Goal: Task Accomplishment & Management: Complete application form

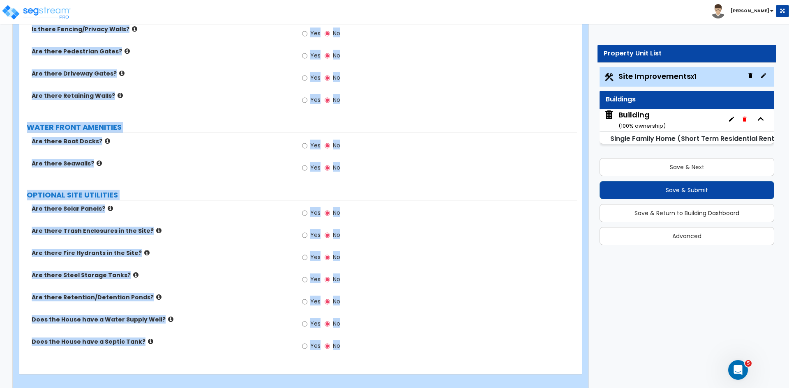
scroll to position [928, 0]
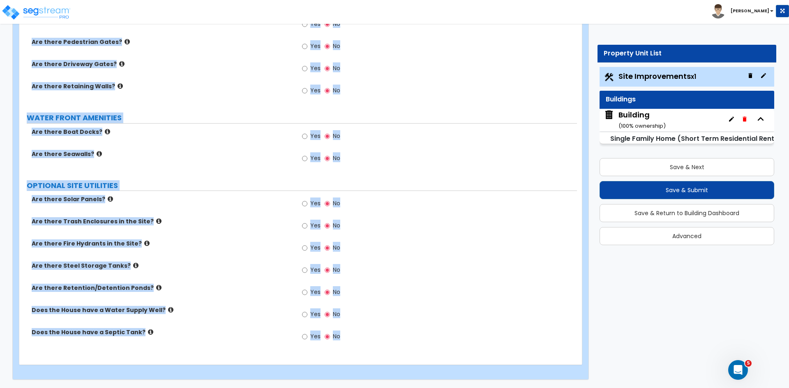
drag, startPoint x: 27, startPoint y: 122, endPoint x: 477, endPoint y: 408, distance: 532.7
copy div "LAND AREA How do you want to enter the Land Area of the Site? I want to Enter i…"
click at [255, 63] on label "Are there Driveway Gates?" at bounding box center [162, 64] width 260 height 8
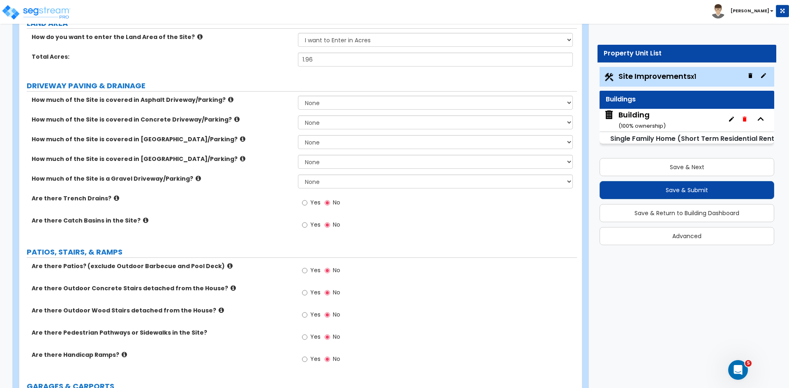
scroll to position [101, 0]
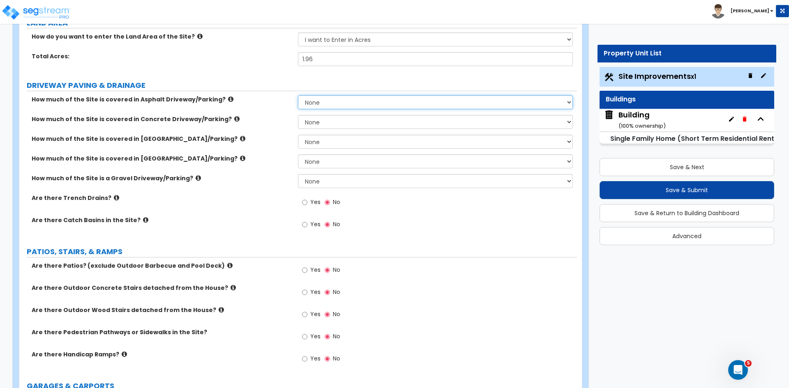
click at [333, 98] on select "None I want to Enter an Approximate Percentage I want to Enter the Square Foota…" at bounding box center [435, 102] width 275 height 14
select select "2"
click at [298, 95] on select "None I want to Enter an Approximate Percentage I want to Enter the Square Foota…" at bounding box center [435, 102] width 275 height 14
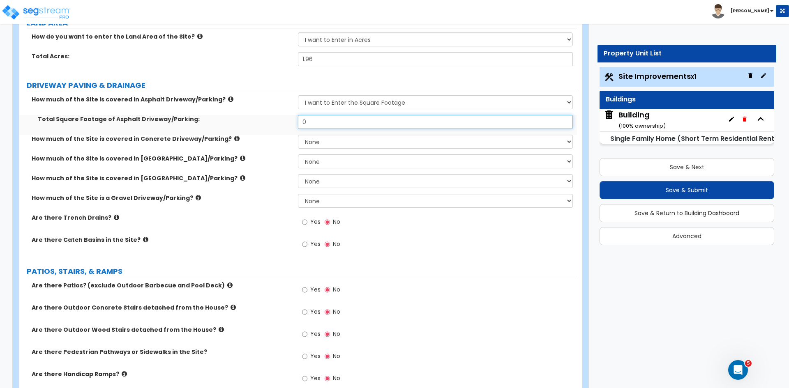
click at [315, 123] on input "0" at bounding box center [435, 122] width 275 height 14
type input "2,000"
click at [322, 141] on select "None I want to Enter an Approximate Percentage I want to Enter the Square Foota…" at bounding box center [435, 142] width 275 height 14
select select "2"
click at [298, 135] on select "None I want to Enter an Approximate Percentage I want to Enter the Square Foota…" at bounding box center [435, 142] width 275 height 14
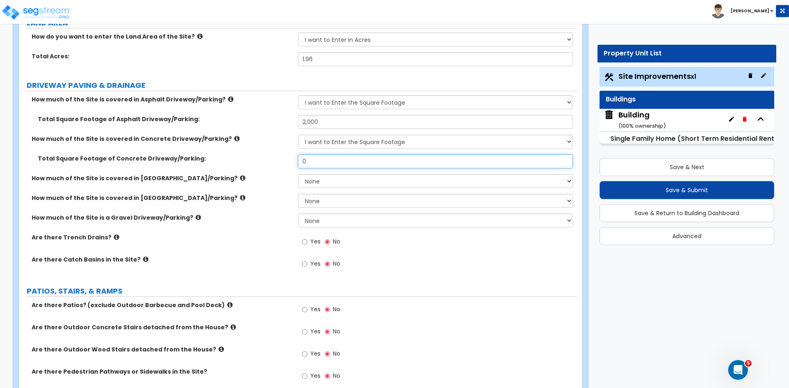
click at [320, 161] on input "0" at bounding box center [435, 162] width 275 height 14
type input "400"
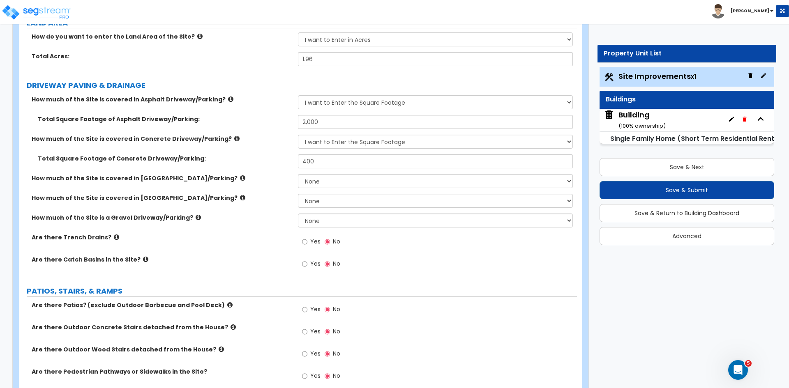
click at [265, 165] on div "Total Square Footage of Concrete Driveway/Parking: 400" at bounding box center [298, 165] width 558 height 20
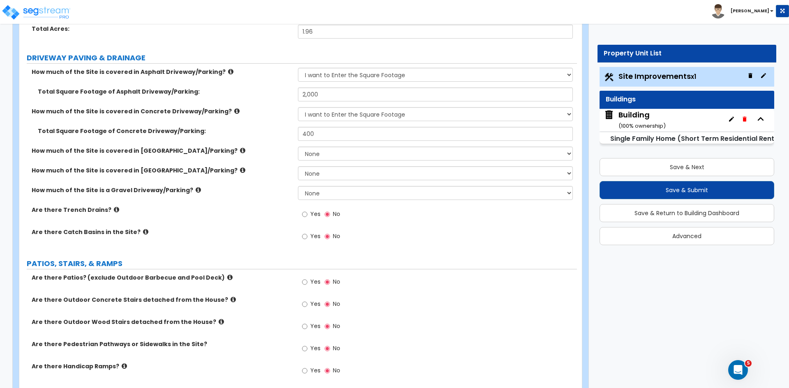
scroll to position [129, 0]
click at [222, 203] on div "How much of the Site is a Gravel Driveway/Parking? None I want to Enter an Appr…" at bounding box center [298, 196] width 558 height 20
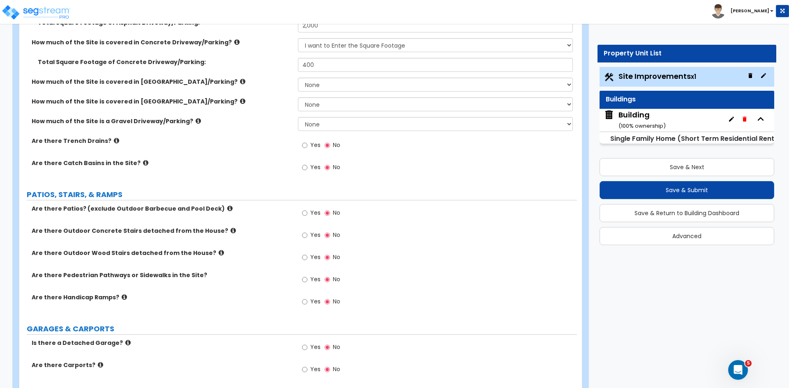
scroll to position [198, 0]
click at [304, 212] on input "Yes" at bounding box center [304, 212] width 5 height 9
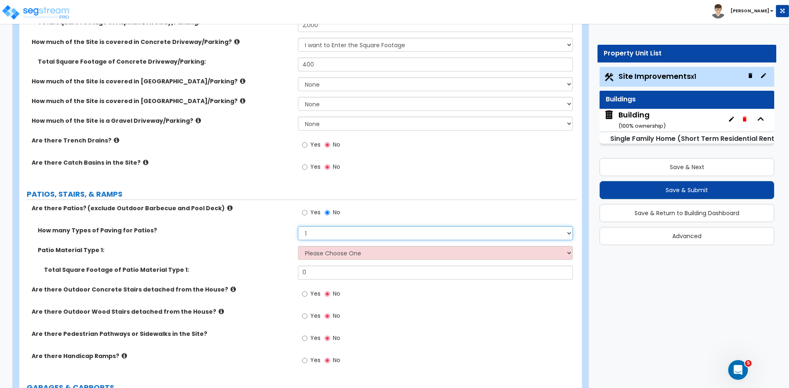
click at [311, 233] on select "1 2 3 4" at bounding box center [435, 233] width 275 height 14
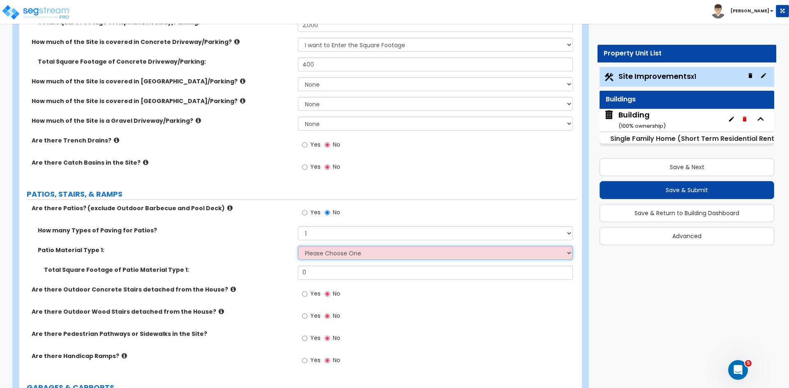
click at [316, 251] on select "Please Choose One Bare Concrete Stamped Concrete Brick Pavers Stone Pavers Tile…" at bounding box center [435, 253] width 275 height 14
select select "6"
click at [298, 246] on select "Please Choose One Bare Concrete Stamped Concrete Brick Pavers Stone Pavers Tile…" at bounding box center [435, 253] width 275 height 14
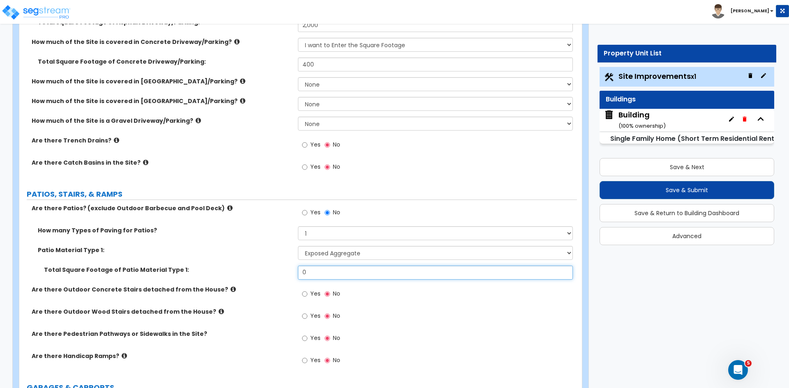
click at [318, 277] on input "0" at bounding box center [435, 273] width 275 height 14
type input "460"
click at [217, 168] on div "Are there Catch Basins in the Site? Yes No" at bounding box center [298, 170] width 558 height 22
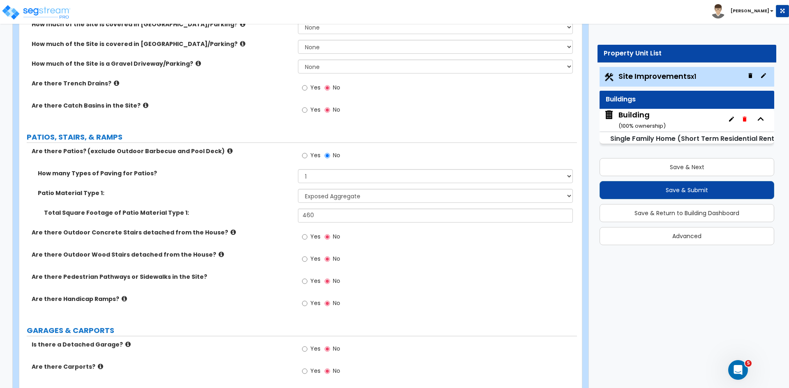
scroll to position [255, 0]
click at [305, 258] on input "Yes" at bounding box center [304, 258] width 5 height 9
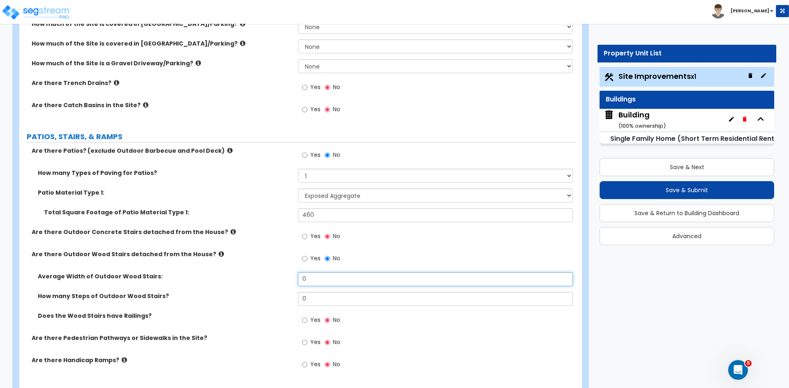
click at [314, 275] on input "0" at bounding box center [435, 279] width 275 height 14
type input "4"
click at [321, 297] on input "0" at bounding box center [435, 299] width 275 height 14
type input "10"
click at [251, 290] on div "Average Width of Outdoor Wood Stairs: 4" at bounding box center [298, 282] width 558 height 20
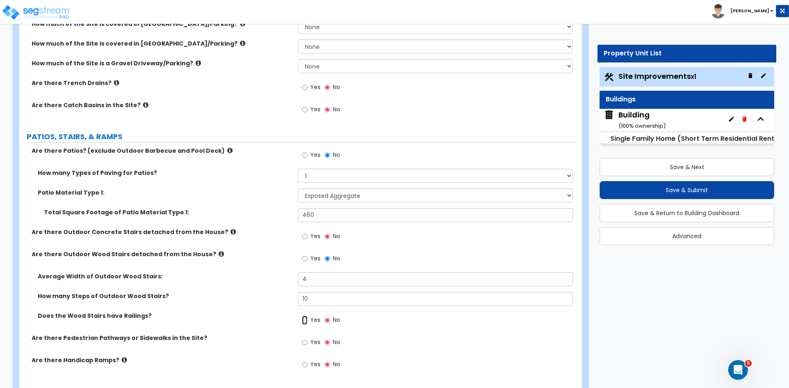
click at [303, 319] on input "Yes" at bounding box center [304, 320] width 5 height 9
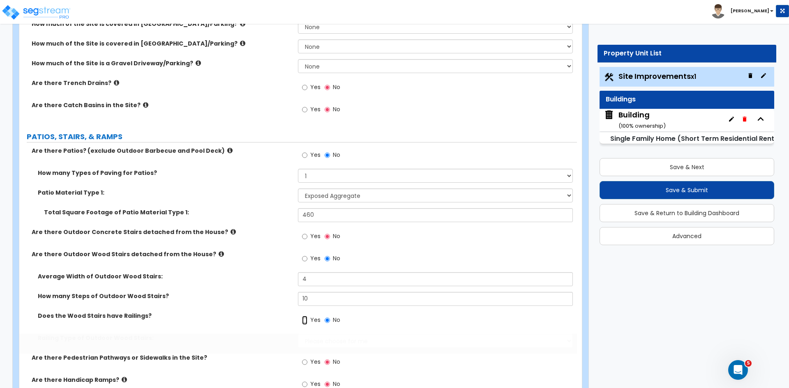
radio input "true"
click at [262, 299] on label "How many Steps of Outdoor Wood Stairs?" at bounding box center [165, 296] width 254 height 8
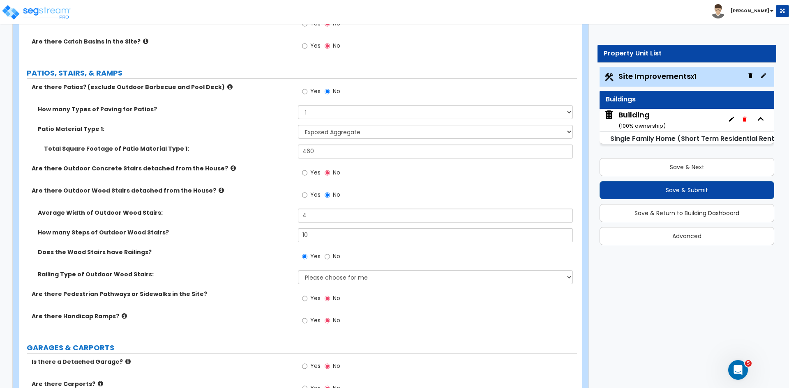
scroll to position [319, 0]
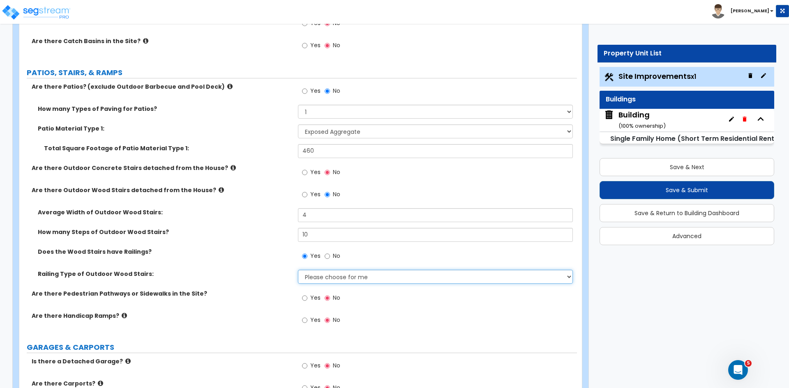
click at [320, 281] on select "Please choose for me Steel Aluminum Wood" at bounding box center [435, 277] width 275 height 14
select select "3"
click at [298, 270] on select "Please choose for me Steel Aluminum Wood" at bounding box center [435, 277] width 275 height 14
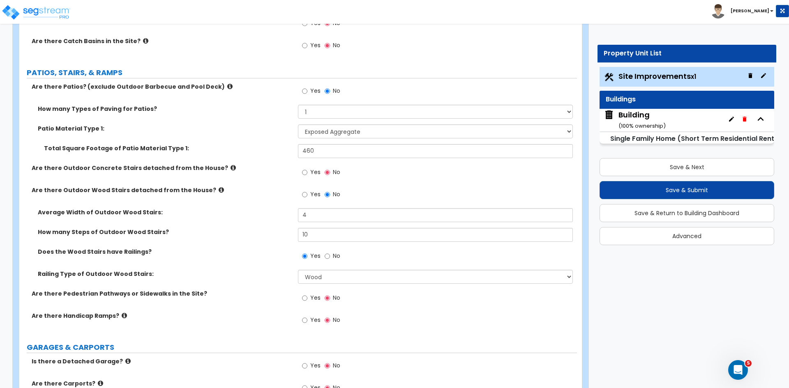
click at [272, 294] on label "Are there Pedestrian Pathways or Sidewalks in the Site?" at bounding box center [162, 294] width 260 height 8
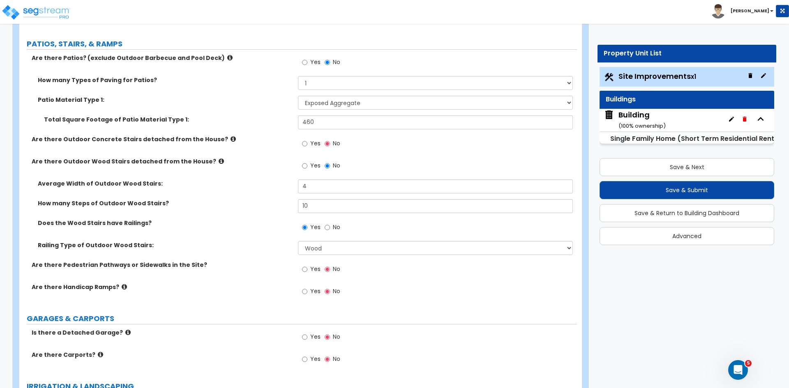
scroll to position [348, 0]
click at [215, 233] on div "Does the Wood Stairs have Railings? Yes No" at bounding box center [298, 230] width 558 height 22
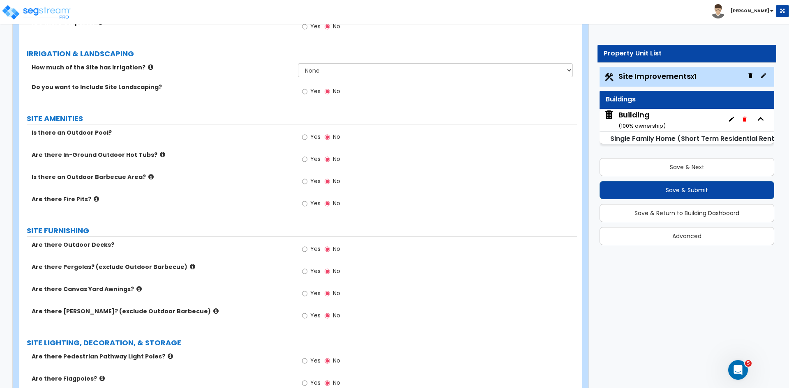
scroll to position [681, 0]
click at [304, 247] on input "Yes" at bounding box center [304, 249] width 5 height 9
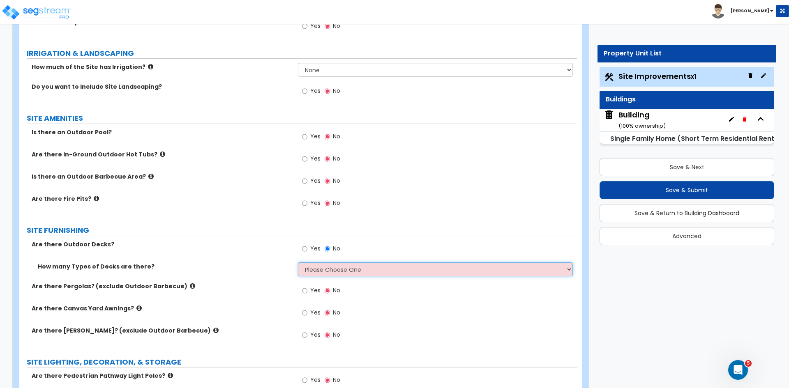
click at [315, 270] on select "Please Choose One 1 2 3 4" at bounding box center [435, 270] width 275 height 14
select select "1"
click at [298, 263] on select "Please Choose One 1 2 3 4" at bounding box center [435, 270] width 275 height 14
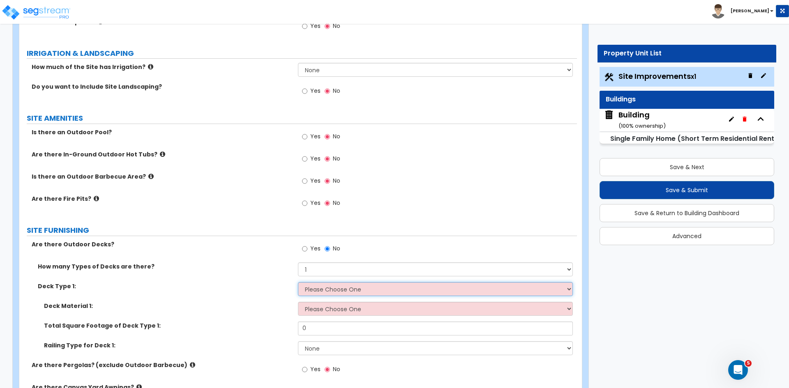
click at [317, 289] on select "Please Choose One Attached to Structure Detached from Structure" at bounding box center [435, 289] width 275 height 14
select select "2"
click at [298, 282] on select "Please Choose One Attached to Structure Detached from Structure" at bounding box center [435, 289] width 275 height 14
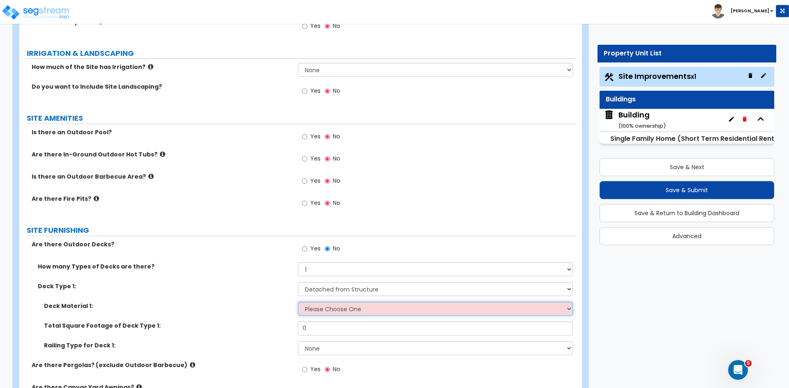
click at [330, 310] on select "Please Choose One Wood Plastic/PVC" at bounding box center [435, 309] width 275 height 14
select select "1"
click at [298, 302] on select "Please Choose One Wood Plastic/PVC" at bounding box center [435, 309] width 275 height 14
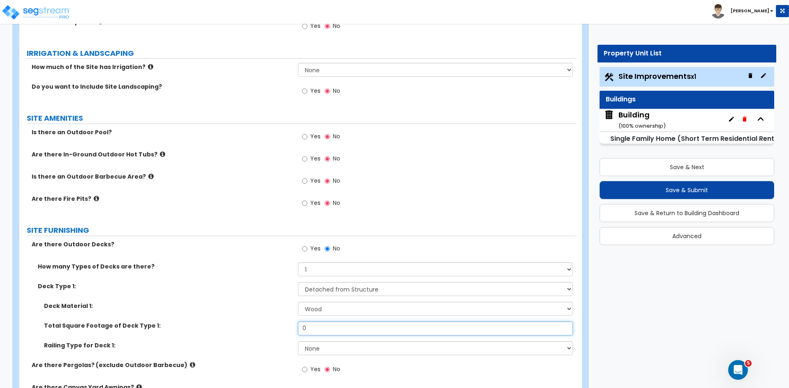
click at [330, 327] on input "0" at bounding box center [435, 329] width 275 height 14
type input "120"
click at [243, 306] on label "Deck Material 1:" at bounding box center [168, 306] width 248 height 8
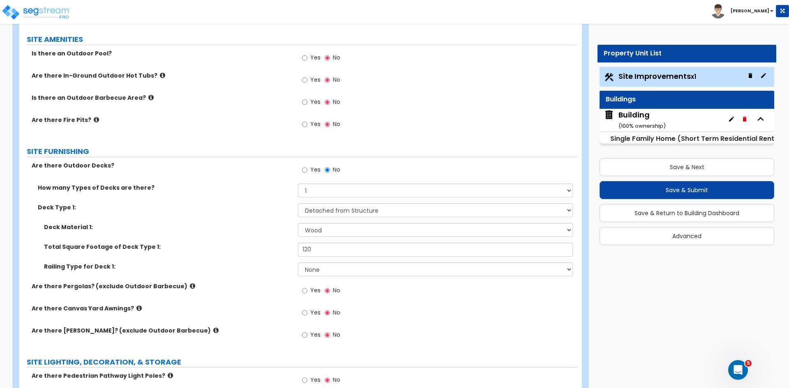
scroll to position [761, 0]
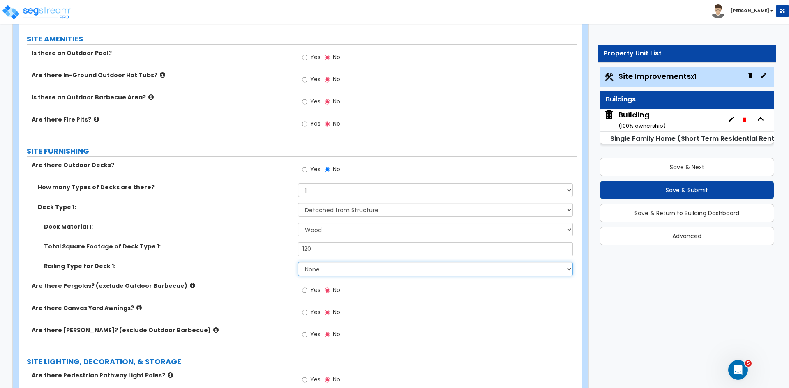
click at [320, 271] on select "None Wood Plastic" at bounding box center [435, 269] width 275 height 14
select select "1"
click at [298, 262] on select "None Wood Plastic" at bounding box center [435, 269] width 275 height 14
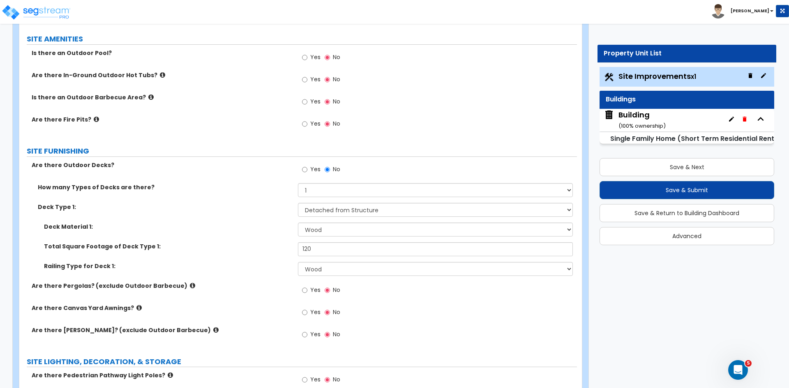
click at [255, 273] on div "Railing Type for Deck 1: None Wood Plastic" at bounding box center [298, 272] width 558 height 20
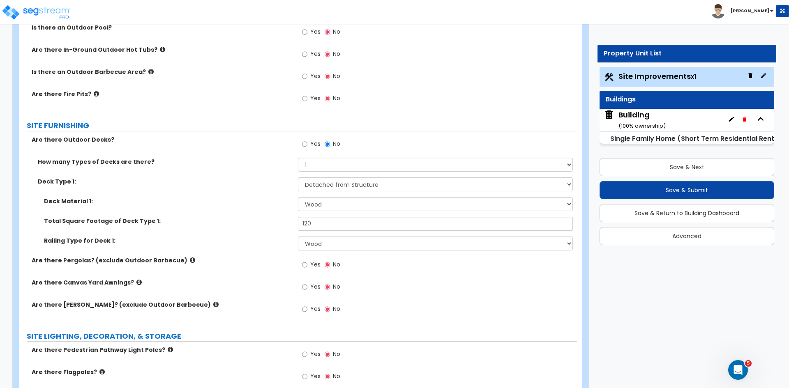
click at [210, 244] on label "Railing Type for Deck 1:" at bounding box center [168, 241] width 248 height 8
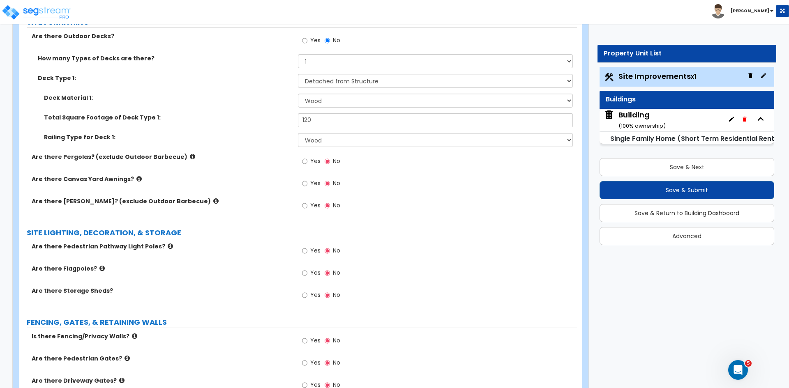
scroll to position [890, 0]
click at [302, 295] on input "Yes" at bounding box center [304, 295] width 5 height 9
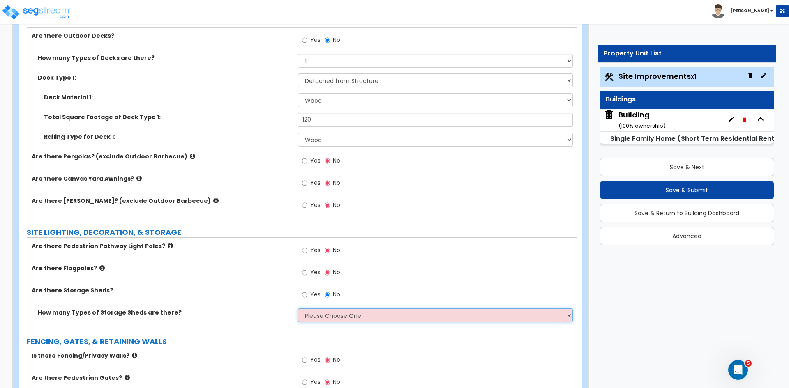
click at [316, 315] on select "Please Choose One 1 2" at bounding box center [435, 316] width 275 height 14
select select "1"
click at [298, 309] on select "Please Choose One 1 2" at bounding box center [435, 316] width 275 height 14
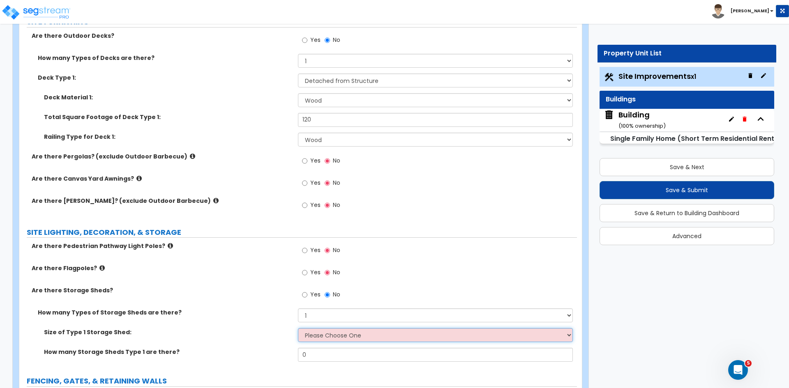
click at [324, 336] on select "Please Choose One 16' x 32' 30' x 64'" at bounding box center [435, 335] width 275 height 14
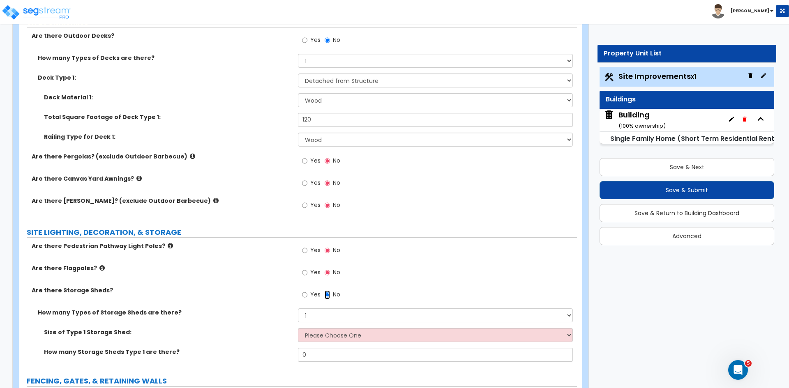
click at [327, 294] on input "No" at bounding box center [327, 295] width 5 height 9
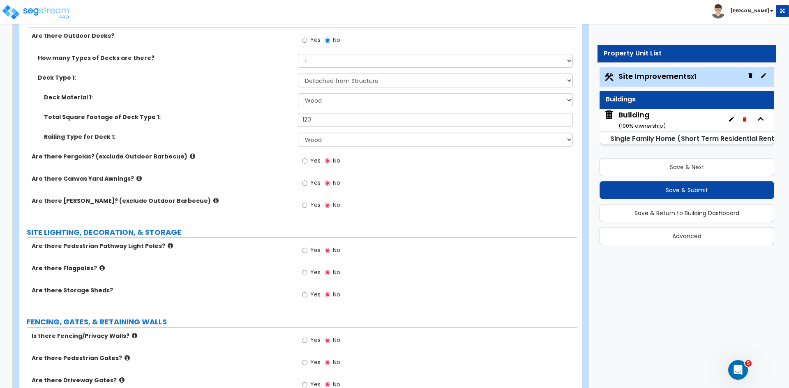
click at [243, 299] on div "Are there Storage Sheds? Yes No" at bounding box center [298, 297] width 558 height 22
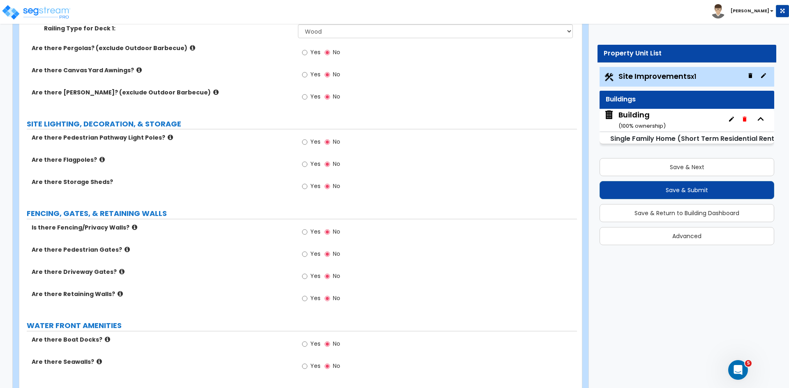
scroll to position [1001, 0]
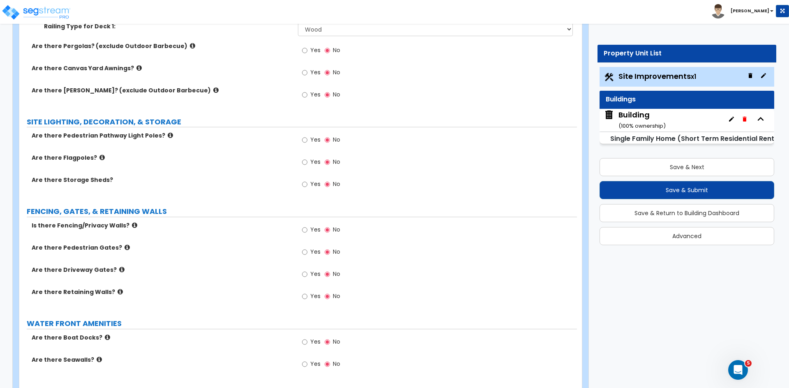
click at [213, 254] on div "Are there Pedestrian Gates? Yes No" at bounding box center [298, 255] width 558 height 22
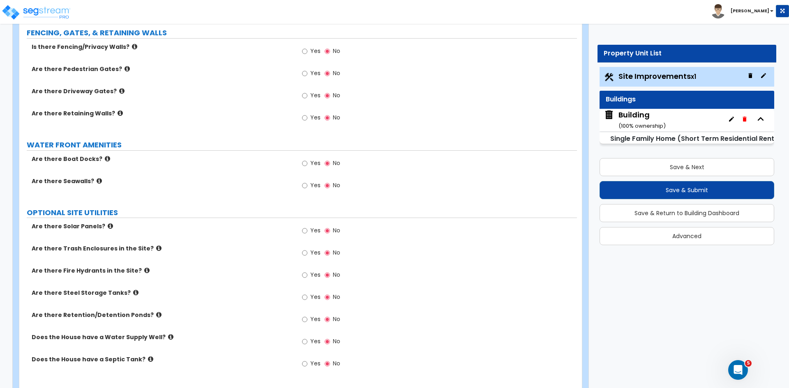
scroll to position [1207, 0]
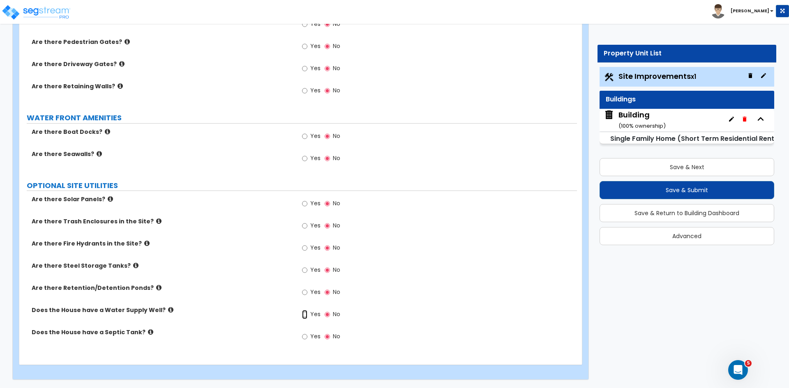
click at [306, 316] on input "Yes" at bounding box center [304, 314] width 5 height 9
click at [305, 336] on input "Yes" at bounding box center [304, 336] width 5 height 9
click at [254, 306] on div "Are there Retention/Detention Ponds? Yes No" at bounding box center [298, 295] width 558 height 22
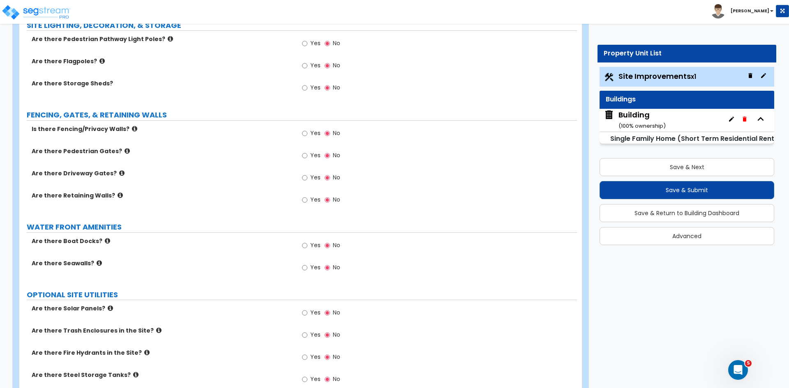
scroll to position [1097, 0]
click at [305, 134] on input "Yes" at bounding box center [304, 133] width 5 height 9
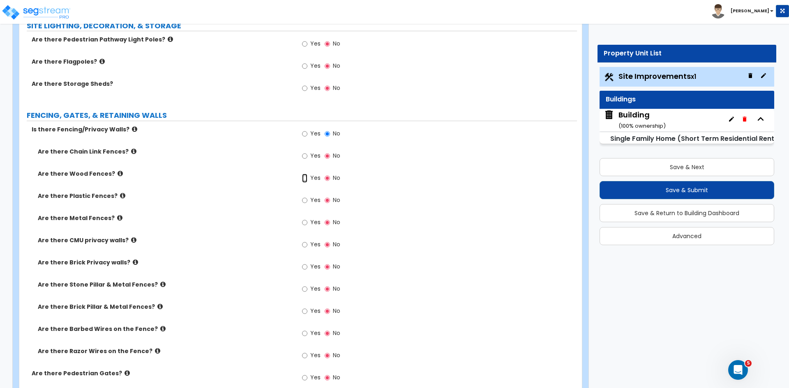
click at [306, 178] on input "Yes" at bounding box center [304, 178] width 5 height 9
radio input "true"
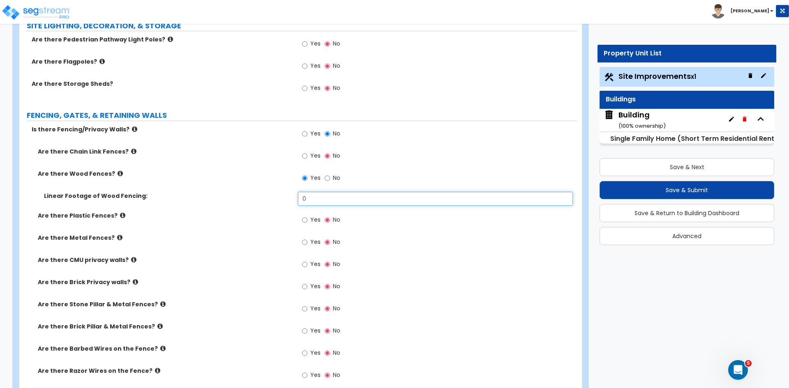
click at [314, 198] on input "0" at bounding box center [435, 199] width 275 height 14
type input "240"
click at [227, 185] on div "Are there Wood Fences? Yes No" at bounding box center [298, 181] width 558 height 22
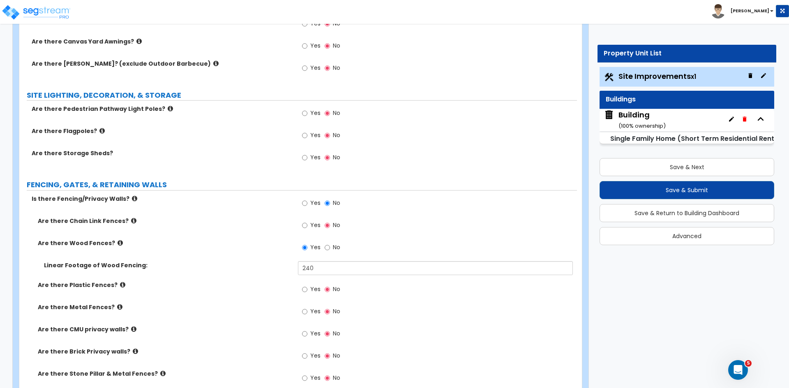
scroll to position [1024, 0]
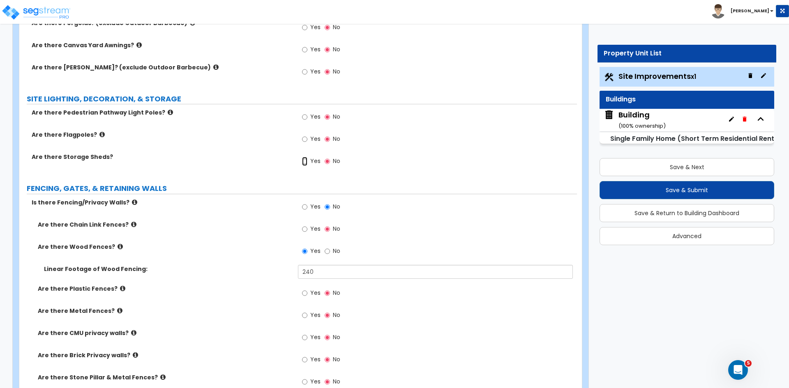
click at [305, 161] on input "Yes" at bounding box center [304, 161] width 5 height 9
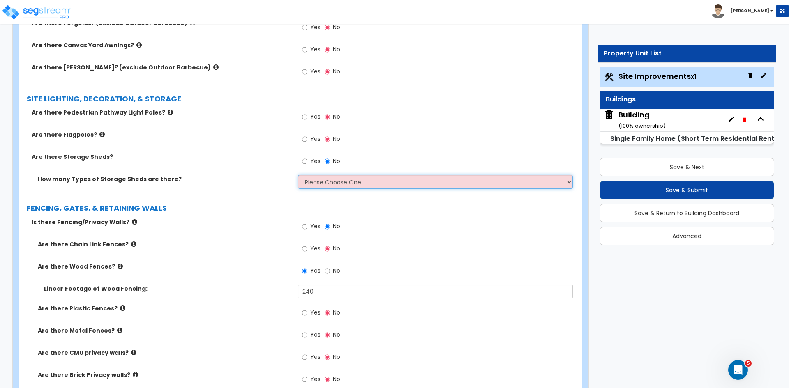
click at [315, 183] on select "Please Choose One 1 2" at bounding box center [435, 182] width 275 height 14
select select "1"
click at [298, 175] on select "Please Choose One 1 2" at bounding box center [435, 182] width 275 height 14
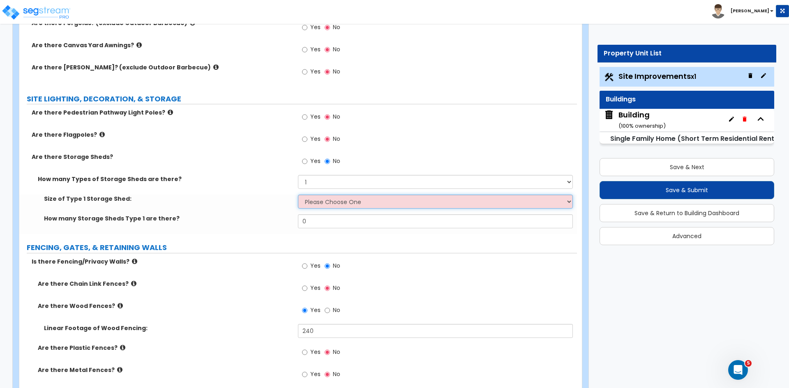
click at [319, 203] on select "Please Choose One 16' x 32' 30' x 64'" at bounding box center [435, 202] width 275 height 14
select select "1"
click at [298, 195] on select "Please Choose One 16' x 32' 30' x 64'" at bounding box center [435, 202] width 275 height 14
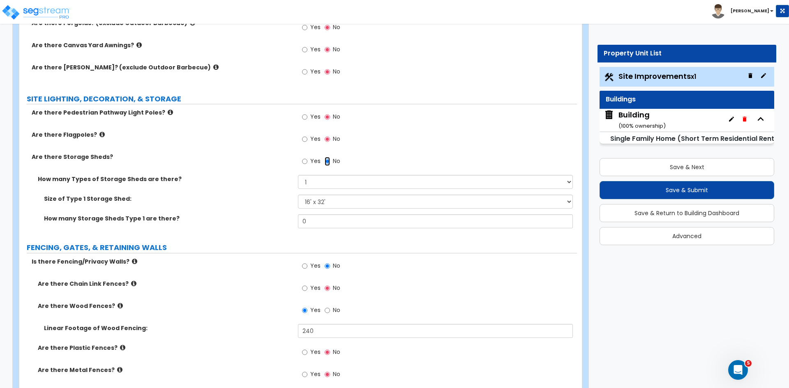
click at [327, 161] on input "No" at bounding box center [327, 161] width 5 height 9
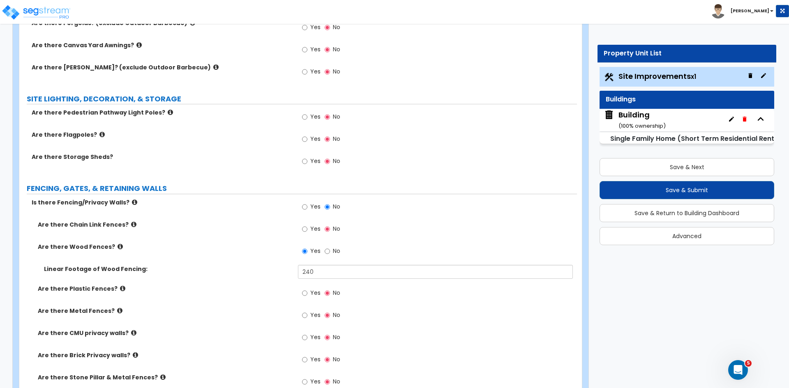
click at [247, 170] on div "Are there Storage Sheds? Yes No" at bounding box center [298, 164] width 558 height 22
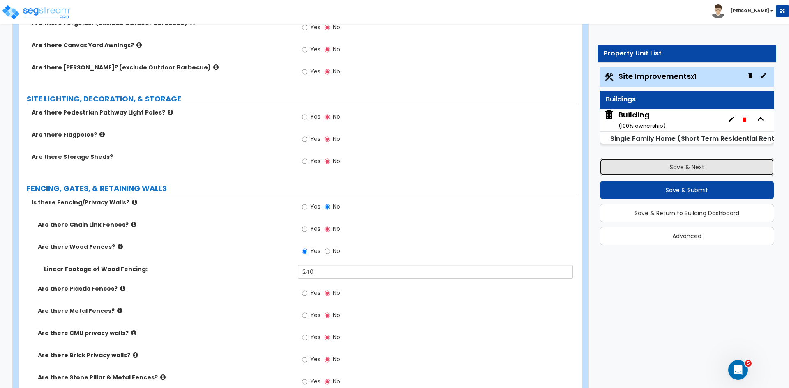
click at [674, 168] on button "Save & Next" at bounding box center [687, 167] width 175 height 18
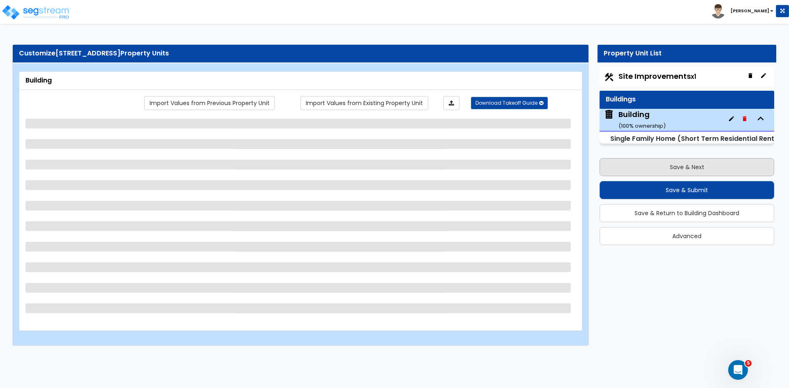
scroll to position [0, 0]
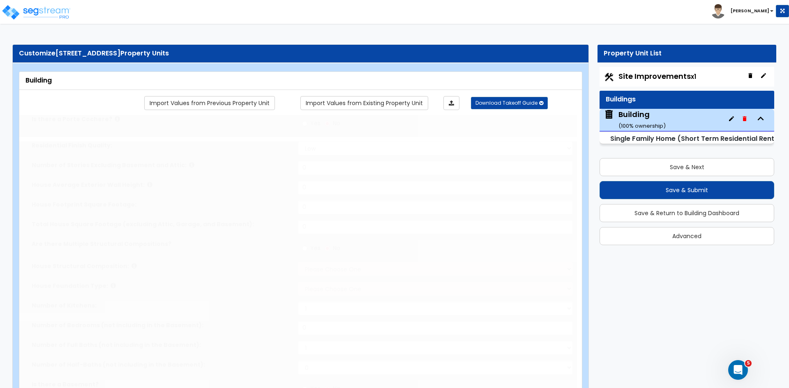
type input "1"
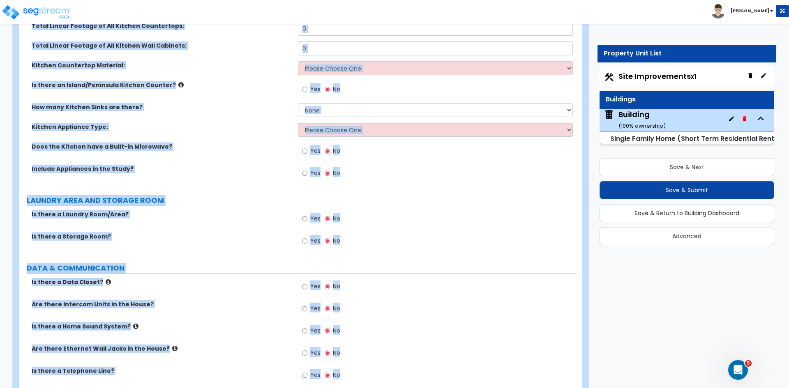
scroll to position [1866, 0]
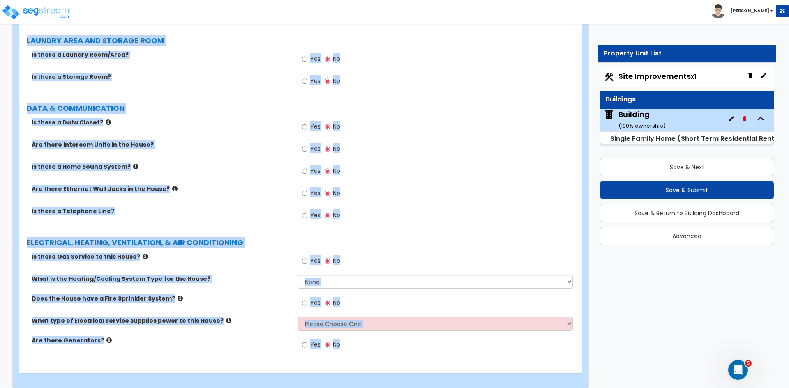
drag, startPoint x: 26, startPoint y: 121, endPoint x: 584, endPoint y: 408, distance: 626.5
copy div "PORTE COCHERE Is there a Porte Cochere? Yes No GENERAL HOUSE INFORMATION Reside…"
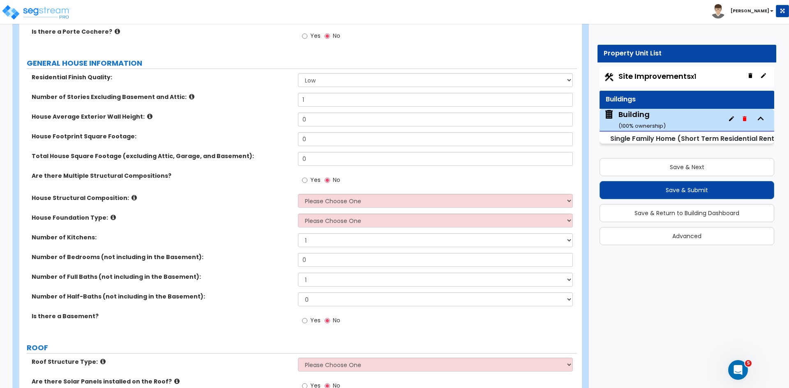
scroll to position [0, 0]
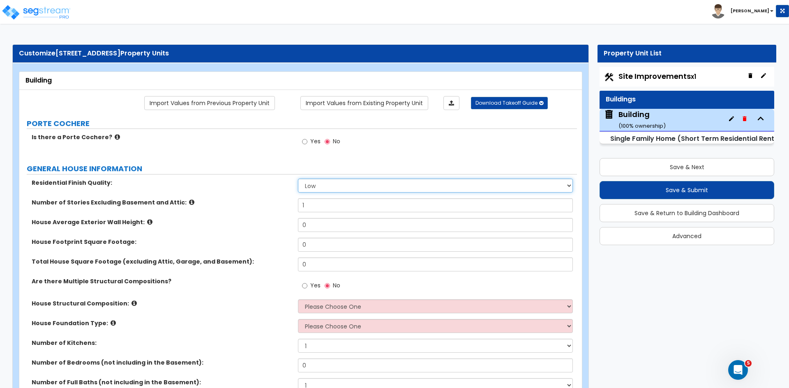
click at [313, 186] on select "Low Average High" at bounding box center [435, 186] width 275 height 14
select select "2"
click at [298, 179] on select "Low Average High" at bounding box center [435, 186] width 275 height 14
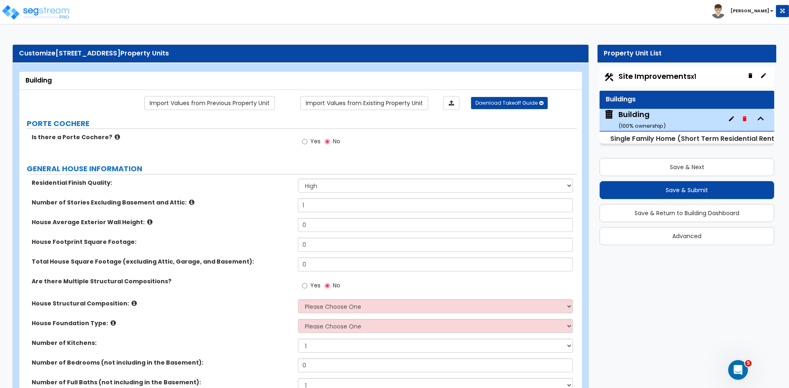
click at [257, 211] on div "Number of Stories Excluding Basement and Attic: 1" at bounding box center [298, 208] width 558 height 20
click at [314, 224] on input "0" at bounding box center [435, 225] width 275 height 14
type input "10"
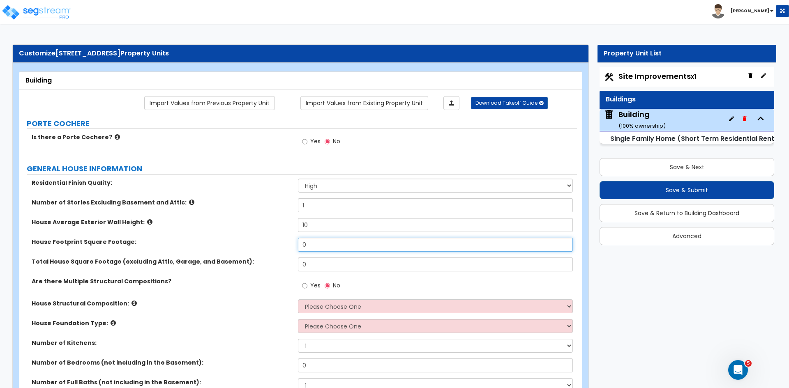
click at [321, 246] on input "0" at bounding box center [435, 245] width 275 height 14
type input "2,200"
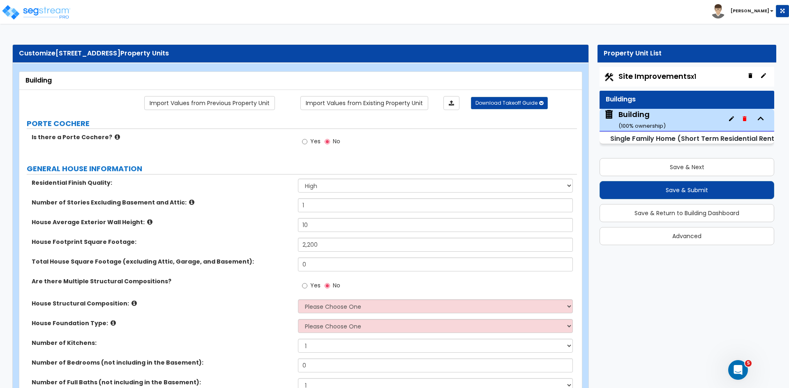
click at [260, 231] on div "House Average Exterior Wall Height: 10" at bounding box center [298, 228] width 558 height 20
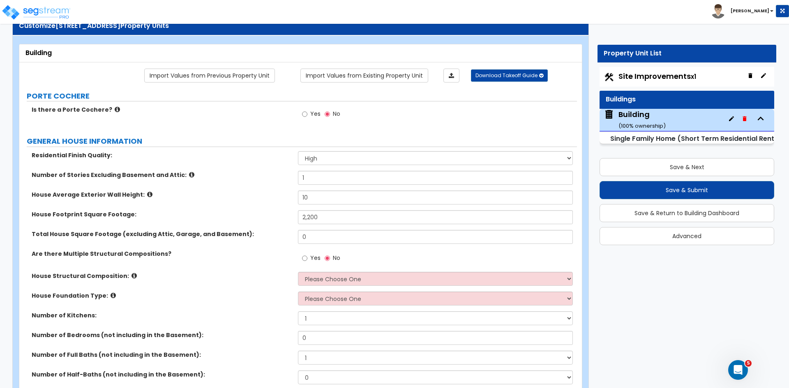
scroll to position [28, 0]
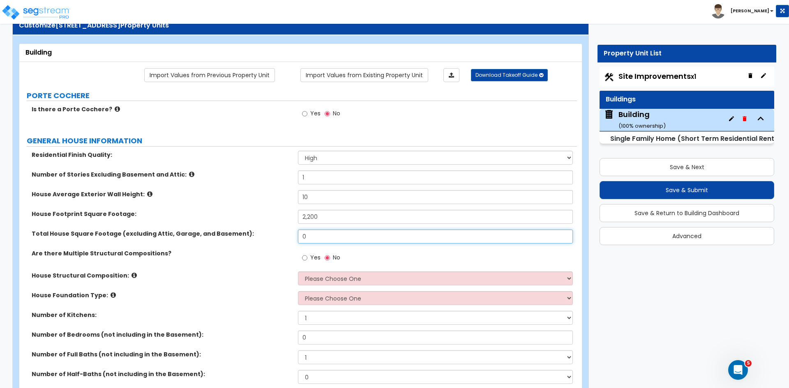
click at [325, 237] on input "0" at bounding box center [435, 237] width 275 height 14
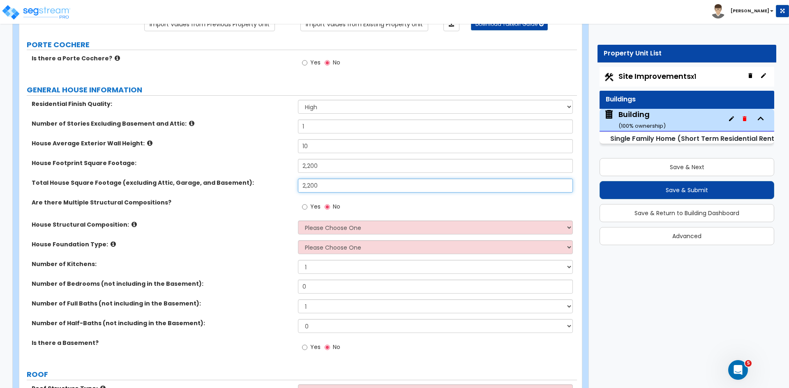
scroll to position [79, 0]
type input "2,200"
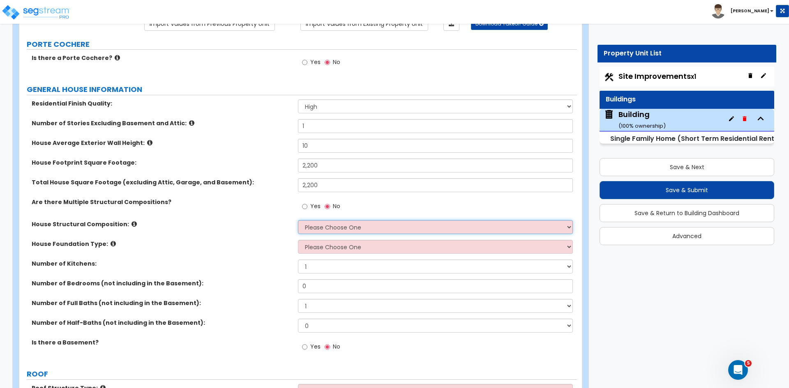
click at [328, 228] on select "Please Choose One Reinforced Concrete Structural Steel Brick Masonry CMU Masonr…" at bounding box center [435, 227] width 275 height 14
select select "7"
click at [298, 220] on select "Please Choose One Reinforced Concrete Structural Steel Brick Masonry CMU Masonr…" at bounding box center [435, 227] width 275 height 14
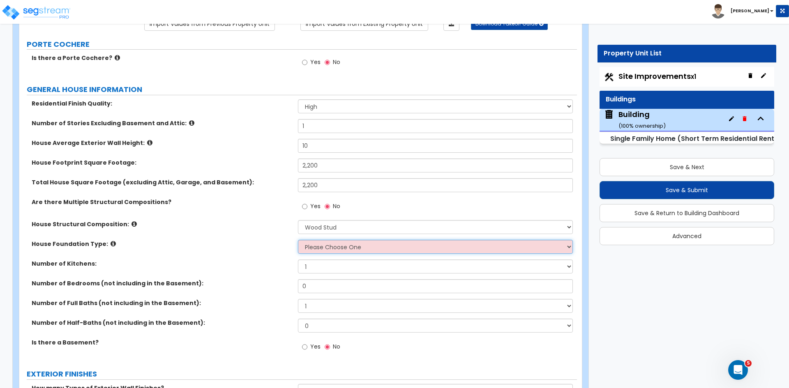
click at [321, 247] on select "Please Choose One Crawl Space Pier-Elevated First floor Slab on Grade" at bounding box center [435, 247] width 275 height 14
select select "3"
click at [298, 240] on select "Please Choose One Crawl Space Pier-Elevated First floor Slab on Grade" at bounding box center [435, 247] width 275 height 14
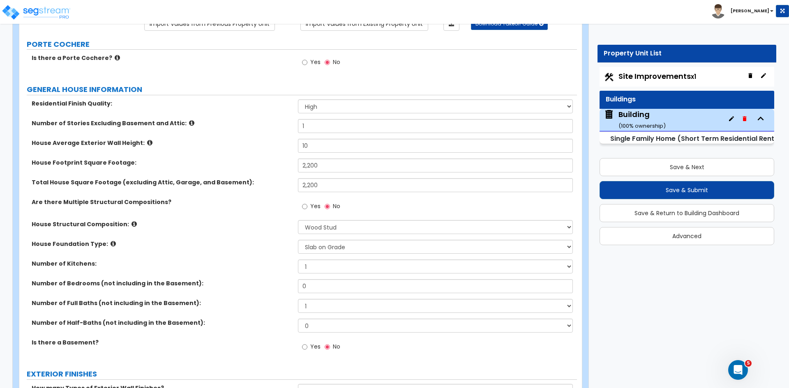
click at [252, 245] on label "House Foundation Type:" at bounding box center [162, 244] width 260 height 8
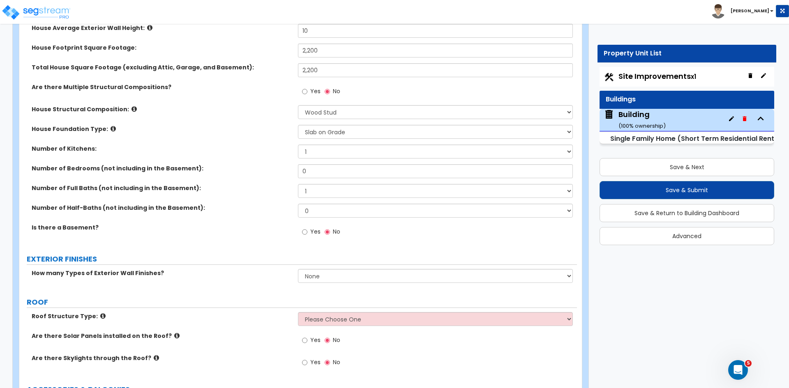
scroll to position [198, 0]
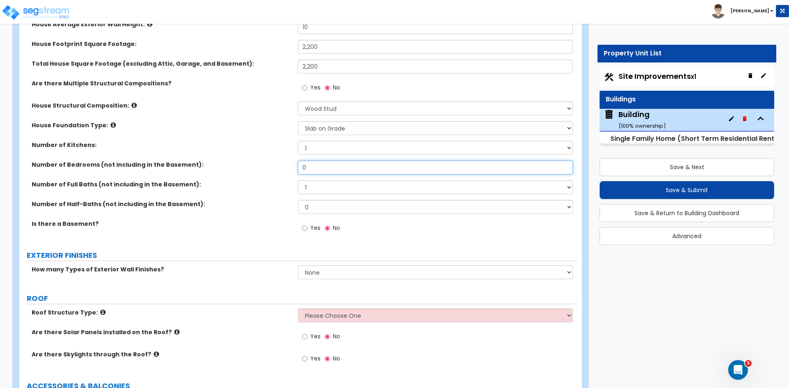
click at [322, 168] on input "0" at bounding box center [435, 168] width 275 height 14
type input "3"
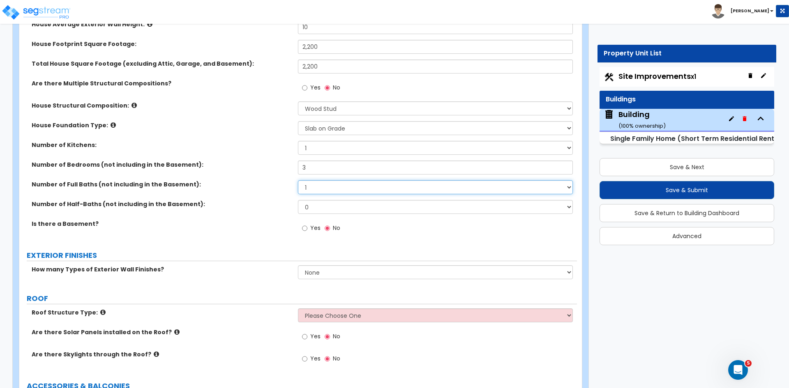
click at [318, 187] on select "1 2 3 4 5 6 7 8 9 10" at bounding box center [435, 187] width 275 height 14
select select "2"
click at [298, 180] on select "1 2 3 4 5 6 7 8 9 10" at bounding box center [435, 187] width 275 height 14
click at [318, 207] on select "0 1 2 3 4 5" at bounding box center [435, 207] width 275 height 14
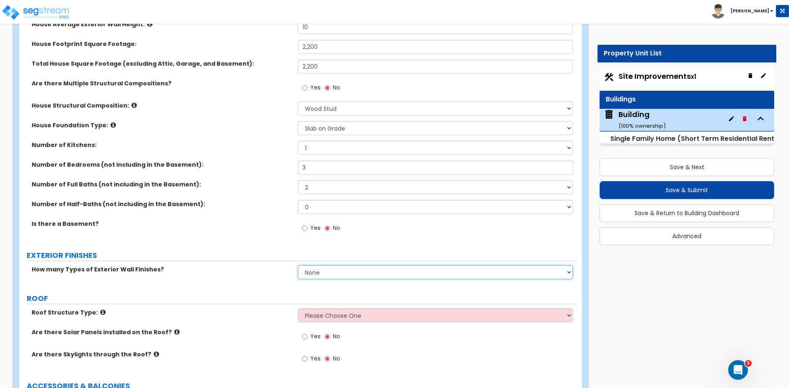
click at [337, 271] on select "None 1 2 3" at bounding box center [435, 272] width 275 height 14
select select "1"
click at [298, 265] on select "None 1 2 3" at bounding box center [435, 272] width 275 height 14
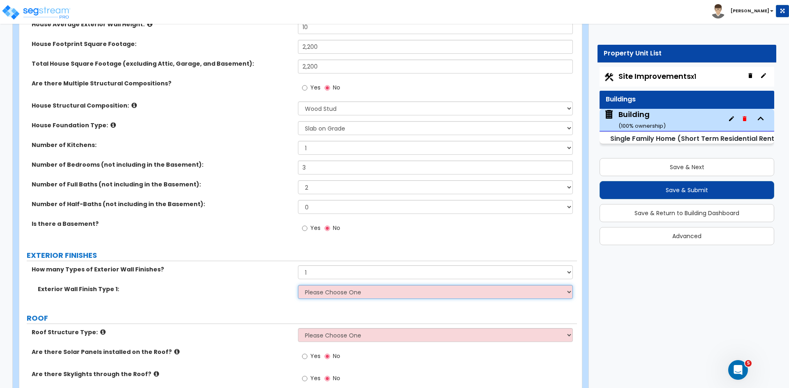
click at [331, 292] on select "Please Choose One No Finish/Shared Wall No Wall Brick Finish Stone Finish Wood …" at bounding box center [435, 292] width 275 height 14
select select "4"
click at [298, 285] on select "Please Choose One No Finish/Shared Wall No Wall Brick Finish Stone Finish Wood …" at bounding box center [435, 292] width 275 height 14
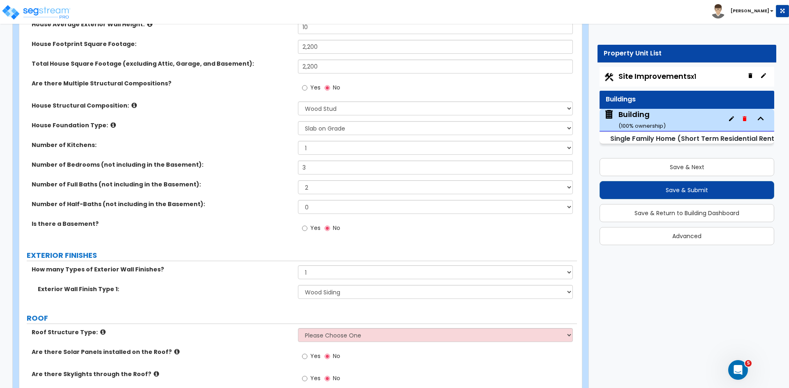
click at [243, 293] on div "Exterior Wall Finish Type 1: Please Choose One No Finish/Shared Wall No Wall Br…" at bounding box center [298, 295] width 558 height 20
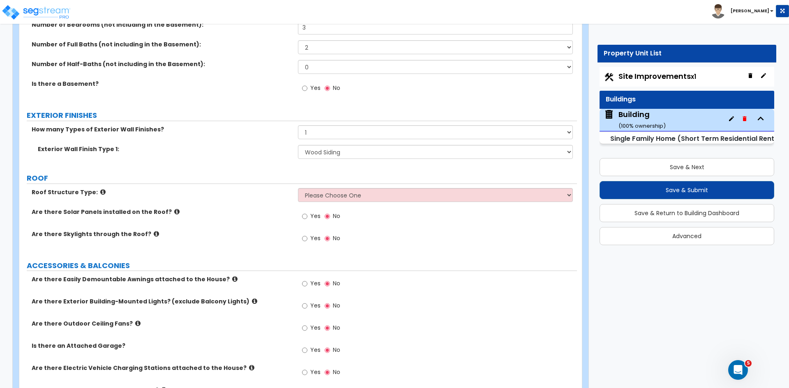
scroll to position [339, 0]
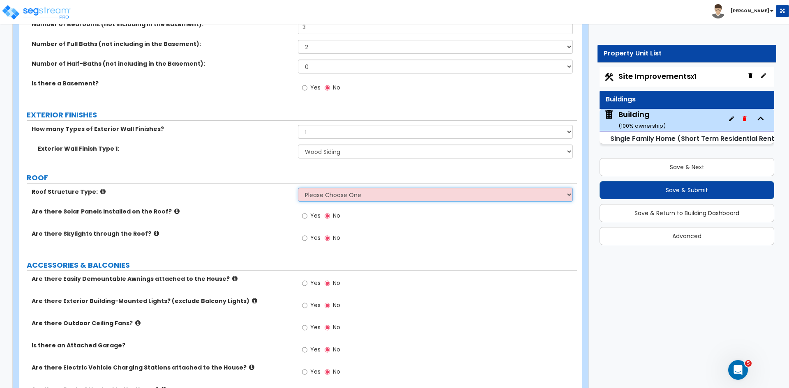
click at [319, 195] on select "Please Choose One [PERSON_NAME] Roof Flat Roof Hybrid [PERSON_NAME] & Flat Roof" at bounding box center [435, 195] width 275 height 14
select select "1"
click at [298, 188] on select "Please Choose One [PERSON_NAME] Roof Flat Roof Hybrid [PERSON_NAME] & Flat Roof" at bounding box center [435, 195] width 275 height 14
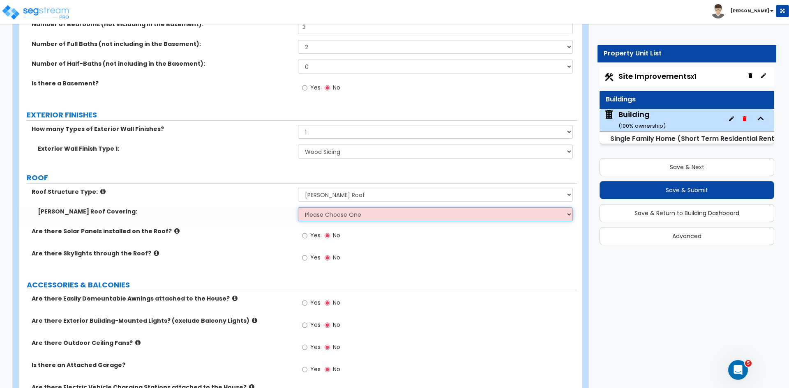
click at [317, 218] on select "Please Choose One Asphalt Shingle Clay Tile Wood Shingle Metal Shingle Standing…" at bounding box center [435, 215] width 275 height 14
click at [298, 208] on select "Please Choose One Asphalt Shingle Clay Tile Wood Shingle Metal Shingle Standing…" at bounding box center [435, 215] width 275 height 14
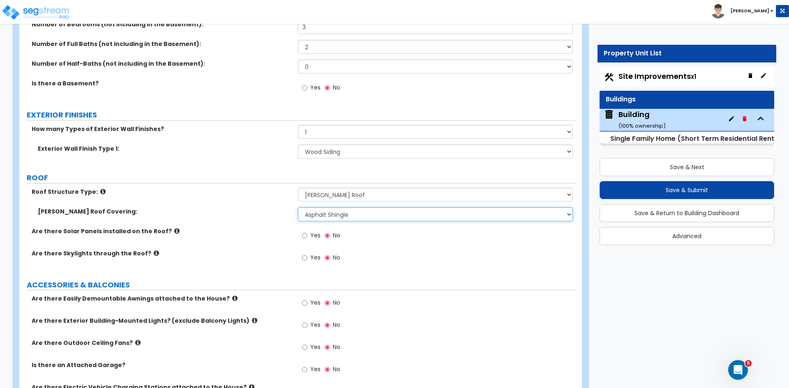
click at [326, 212] on select "Please Choose One Asphalt Shingle Clay Tile Wood Shingle Metal Shingle Standing…" at bounding box center [435, 215] width 275 height 14
select select "2"
click at [298, 208] on select "Please Choose One Asphalt Shingle Clay Tile Wood Shingle Metal Shingle Standing…" at bounding box center [435, 215] width 275 height 14
click at [261, 227] on label "Are there Solar Panels installed on the Roof?" at bounding box center [162, 231] width 260 height 8
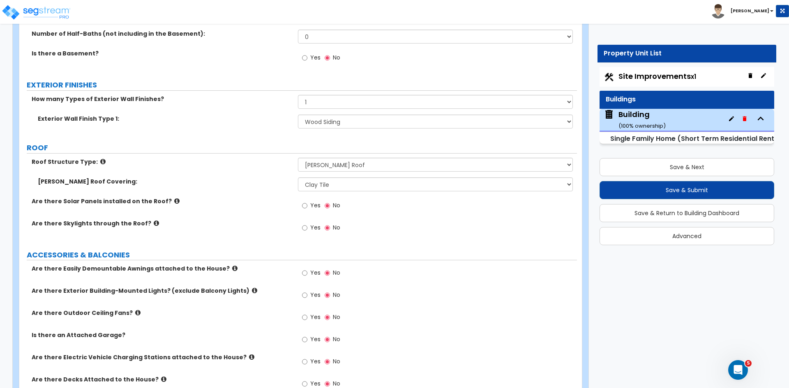
scroll to position [369, 0]
